Goal: Information Seeking & Learning: Learn about a topic

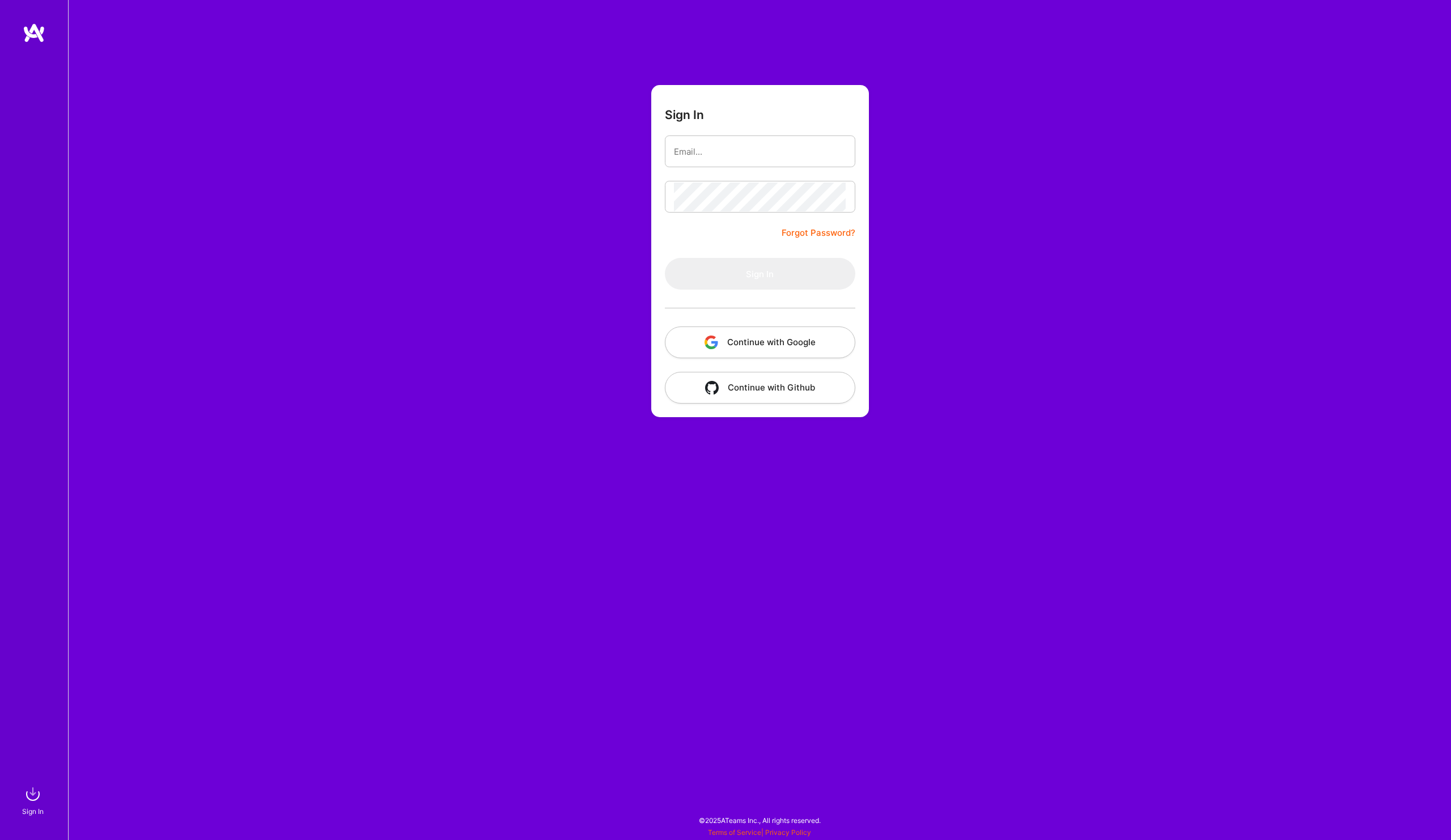
click at [813, 341] on button "Continue with Google" at bounding box center [760, 342] width 190 height 32
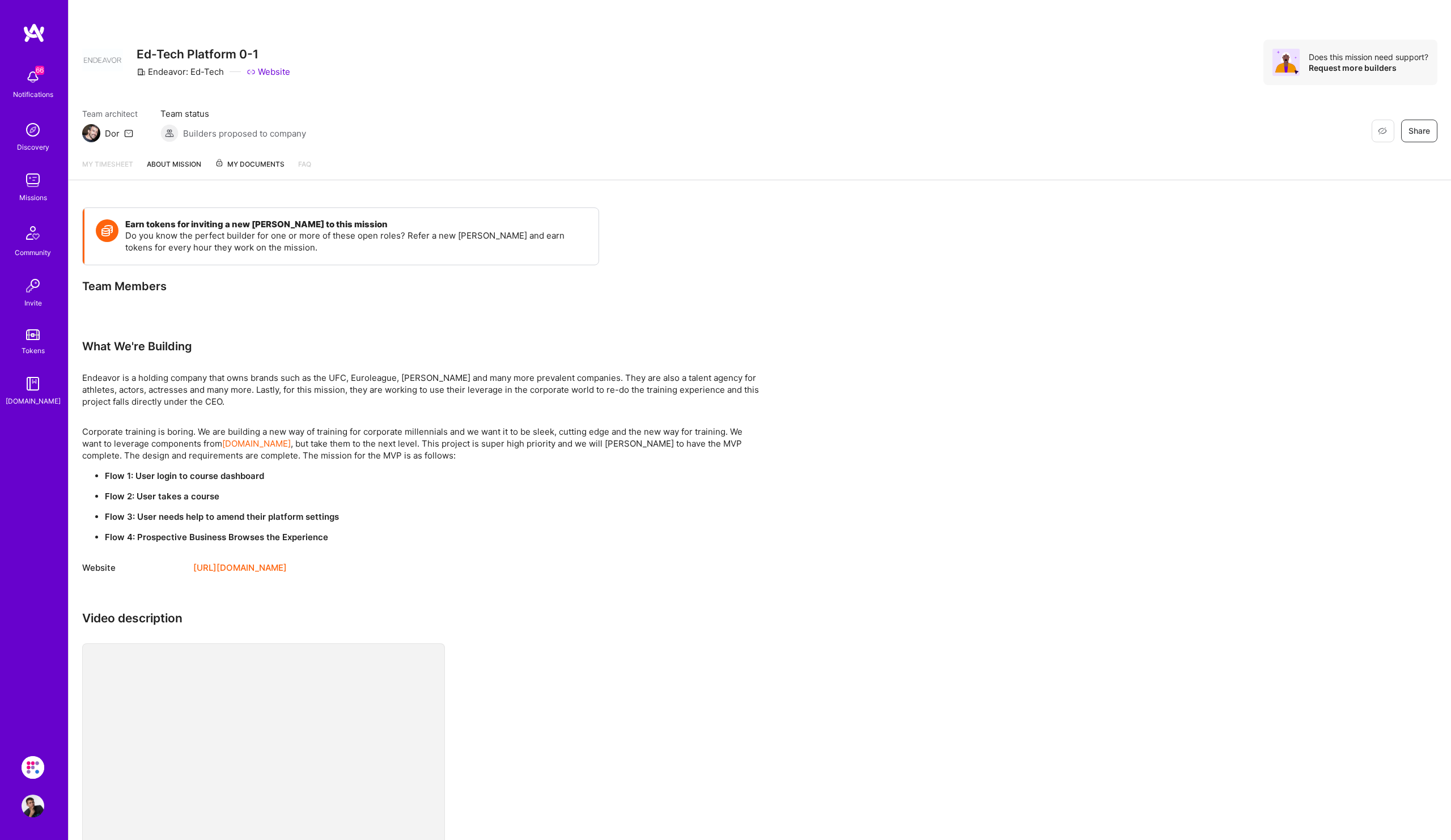
click at [38, 185] on img at bounding box center [32, 180] width 23 height 23
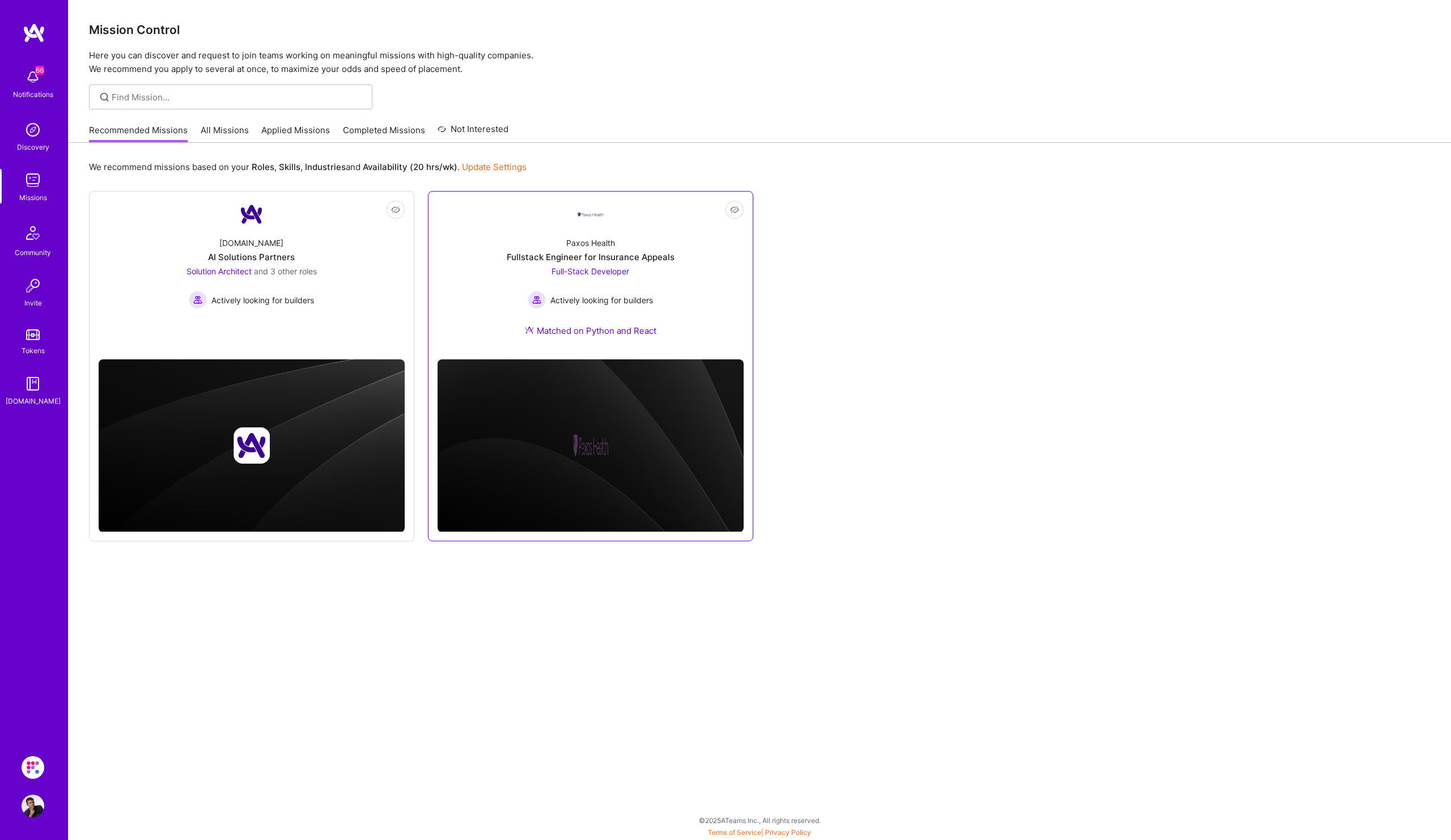
click at [682, 288] on div "Paxos Health Fullstack Engineer for Insurance Appeals Full-Stack Developer Acti…" at bounding box center [590, 289] width 306 height 123
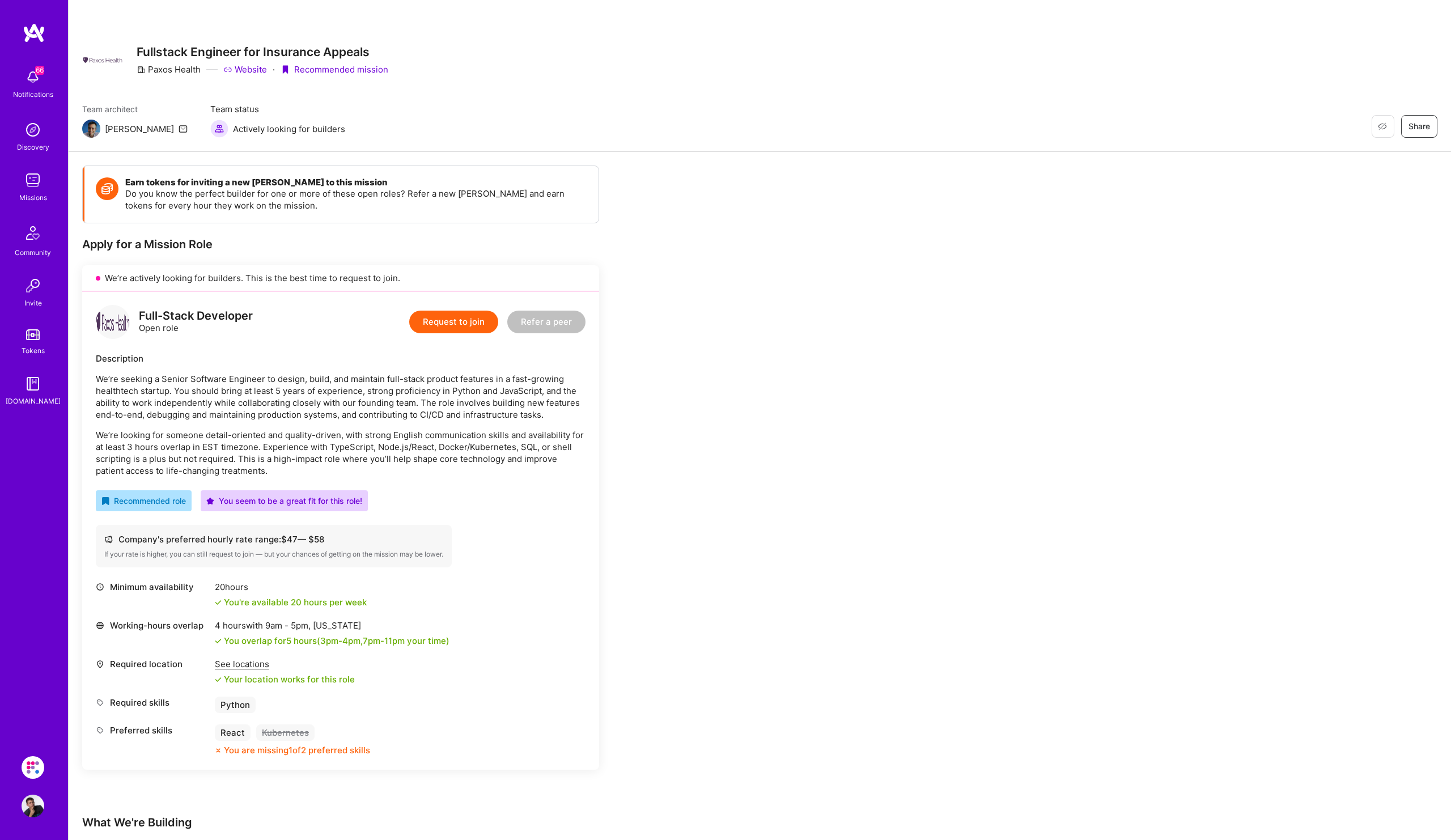
click at [40, 132] on img at bounding box center [32, 129] width 23 height 23
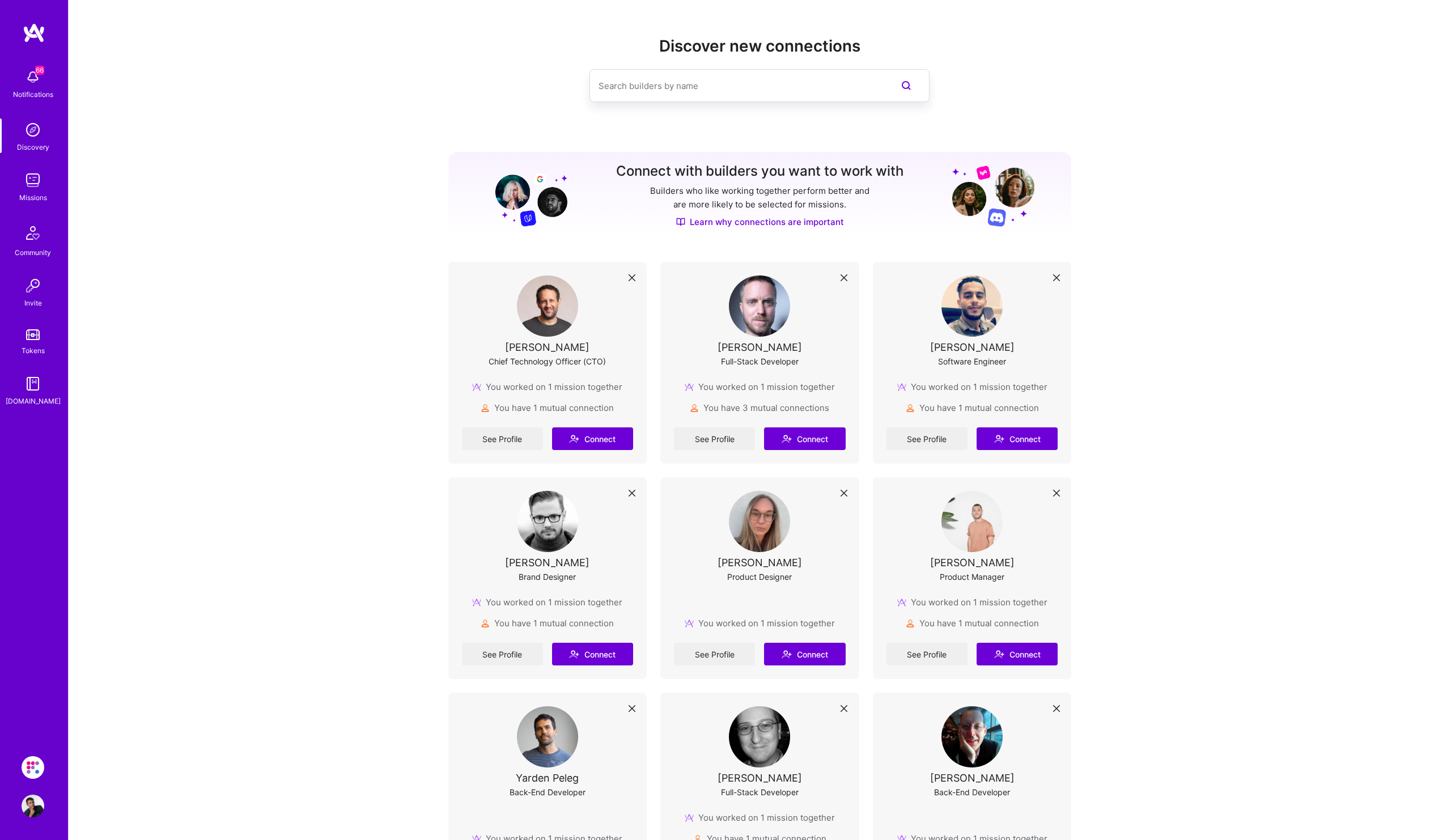
click at [34, 181] on img at bounding box center [32, 180] width 23 height 23
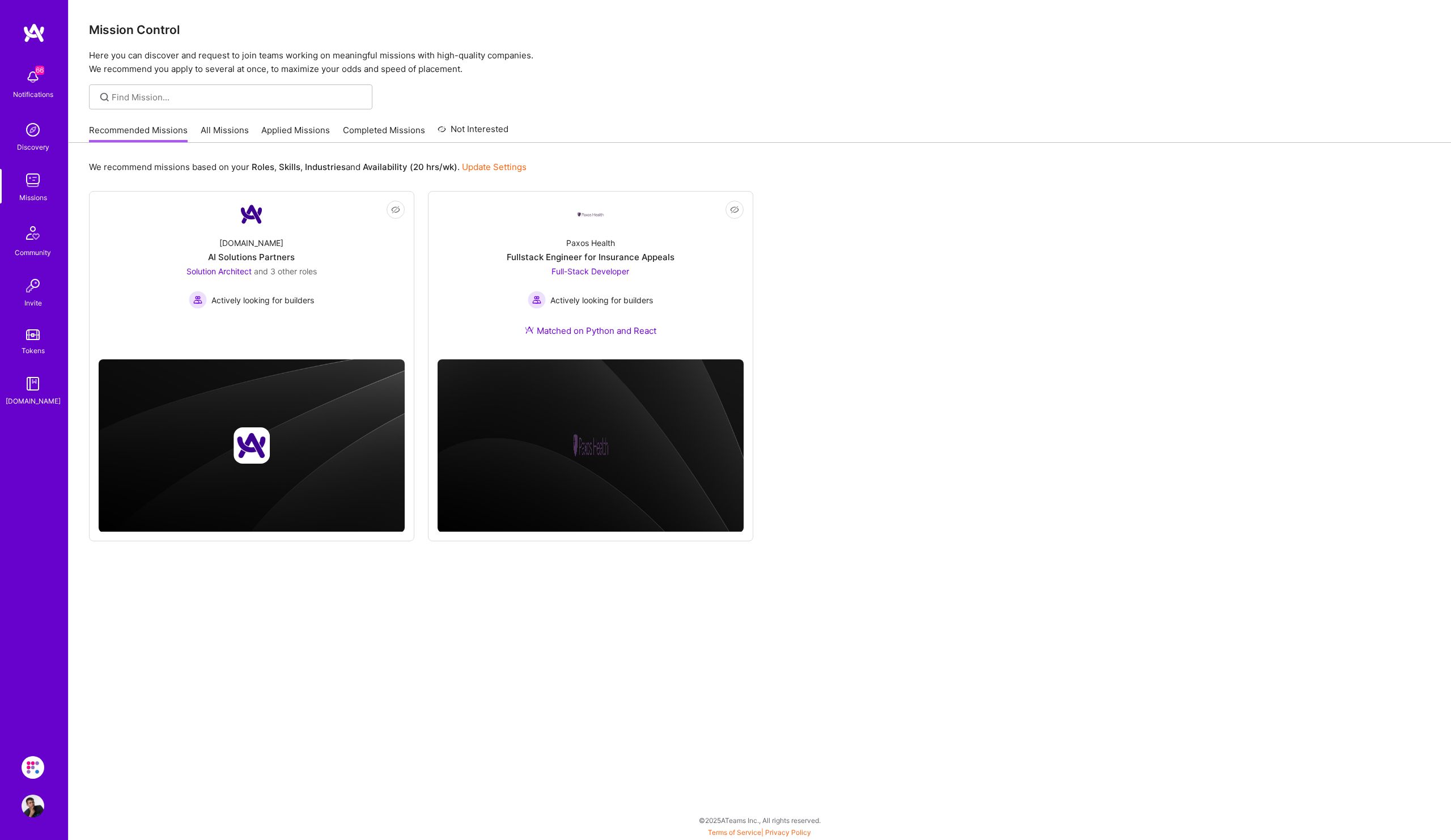
click at [238, 127] on link "All Missions" at bounding box center [225, 133] width 48 height 19
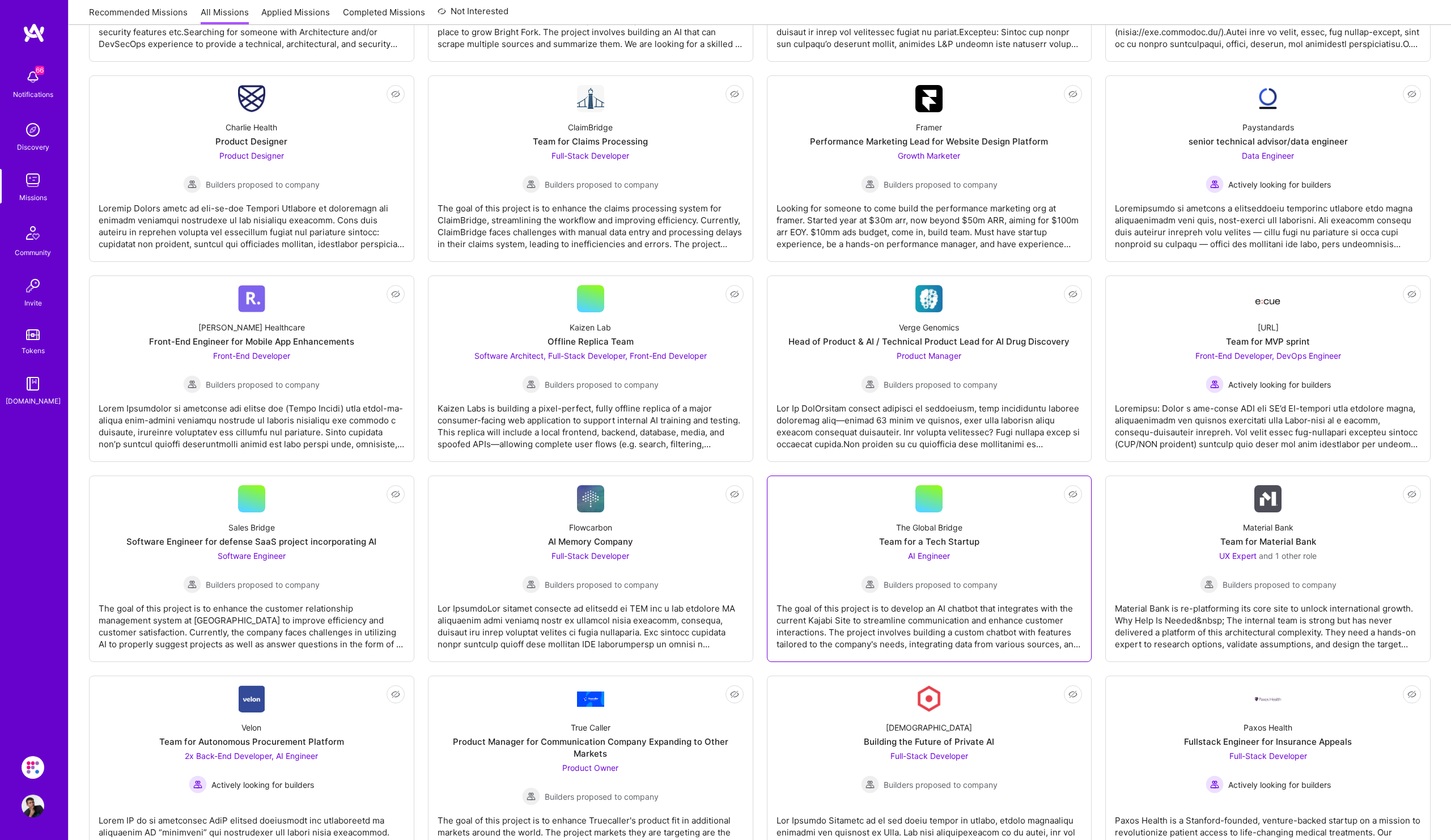
scroll to position [1163, 0]
click at [921, 541] on div "Team for a Tech Startup" at bounding box center [929, 541] width 101 height 12
